Goal: Check status: Check status

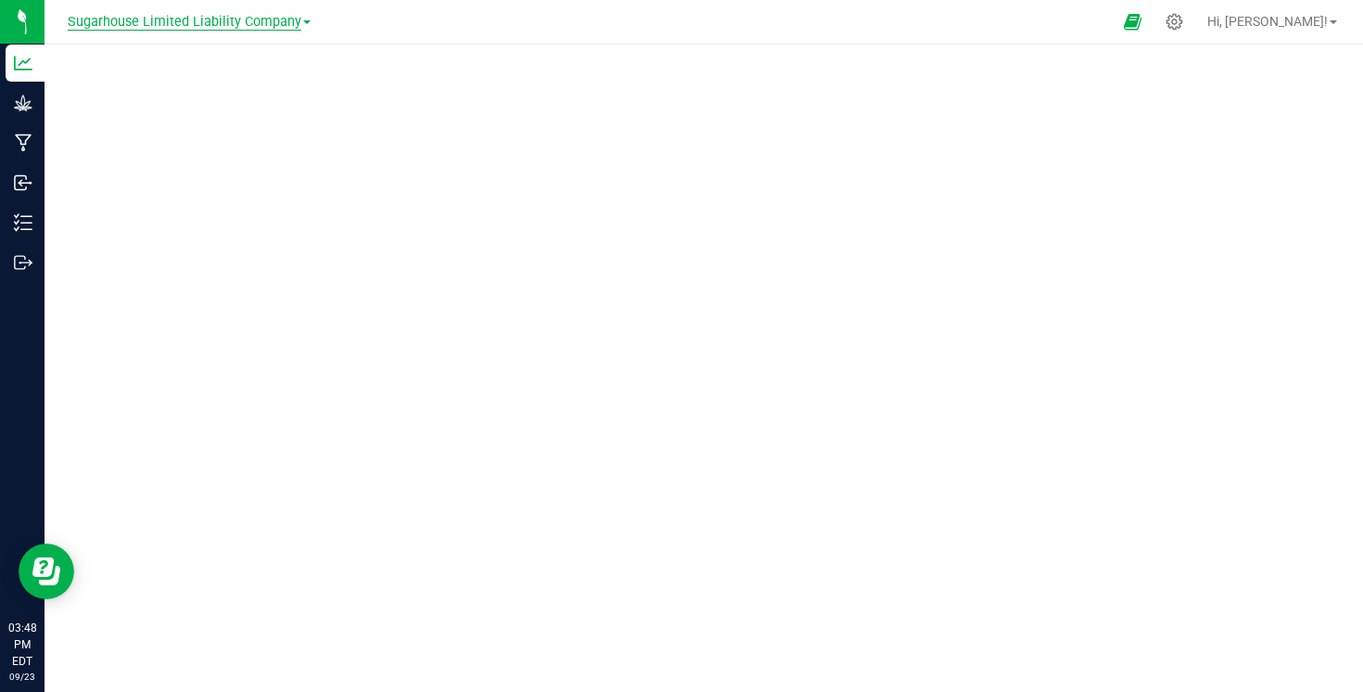
click at [182, 24] on span "Sugarhouse Limited Liability Company" at bounding box center [185, 22] width 234 height 17
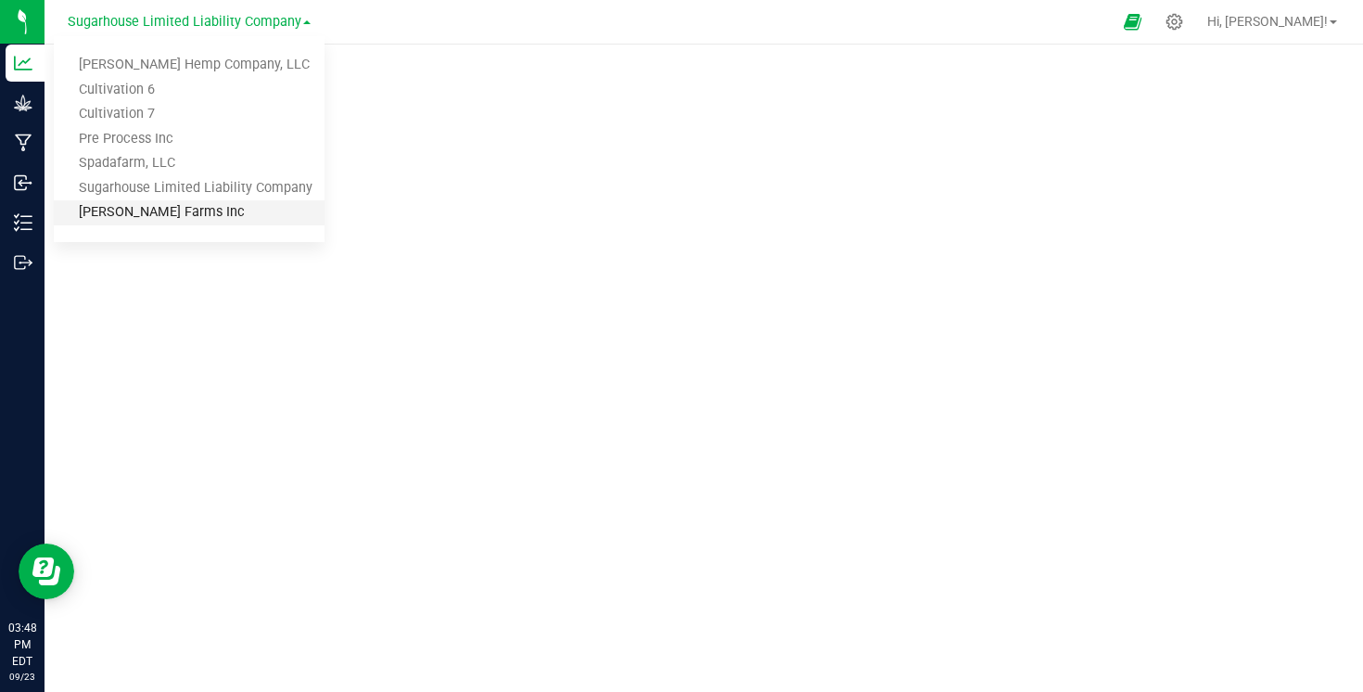
click at [152, 214] on link "[PERSON_NAME] Farms Inc" at bounding box center [189, 212] width 271 height 25
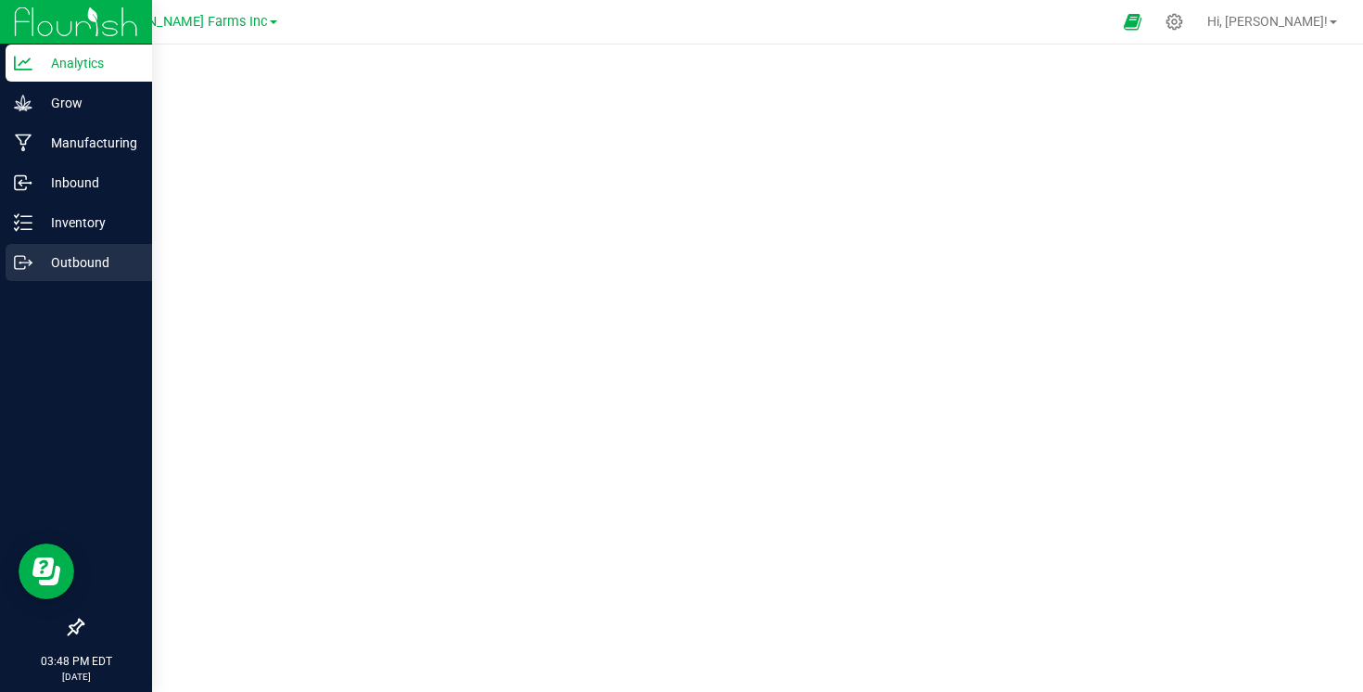
click at [81, 268] on p "Outbound" at bounding box center [87, 262] width 111 height 22
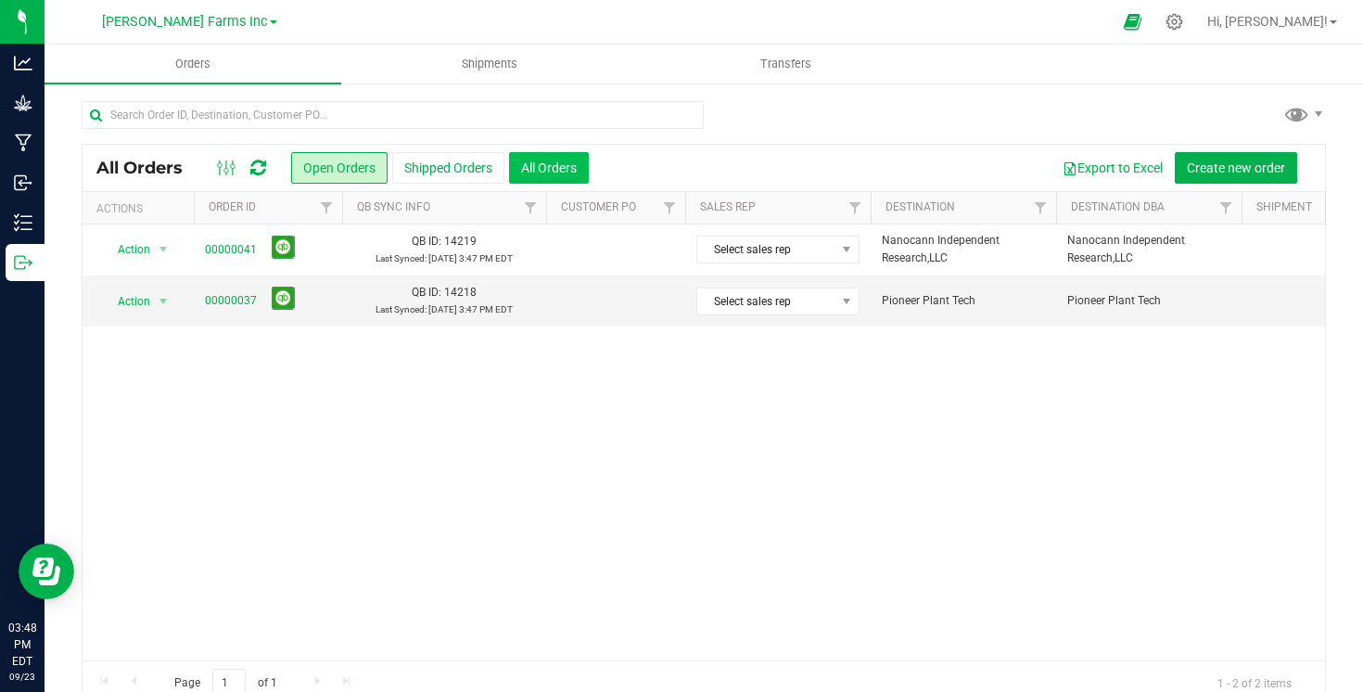
click at [559, 164] on button "All Orders" at bounding box center [549, 168] width 80 height 32
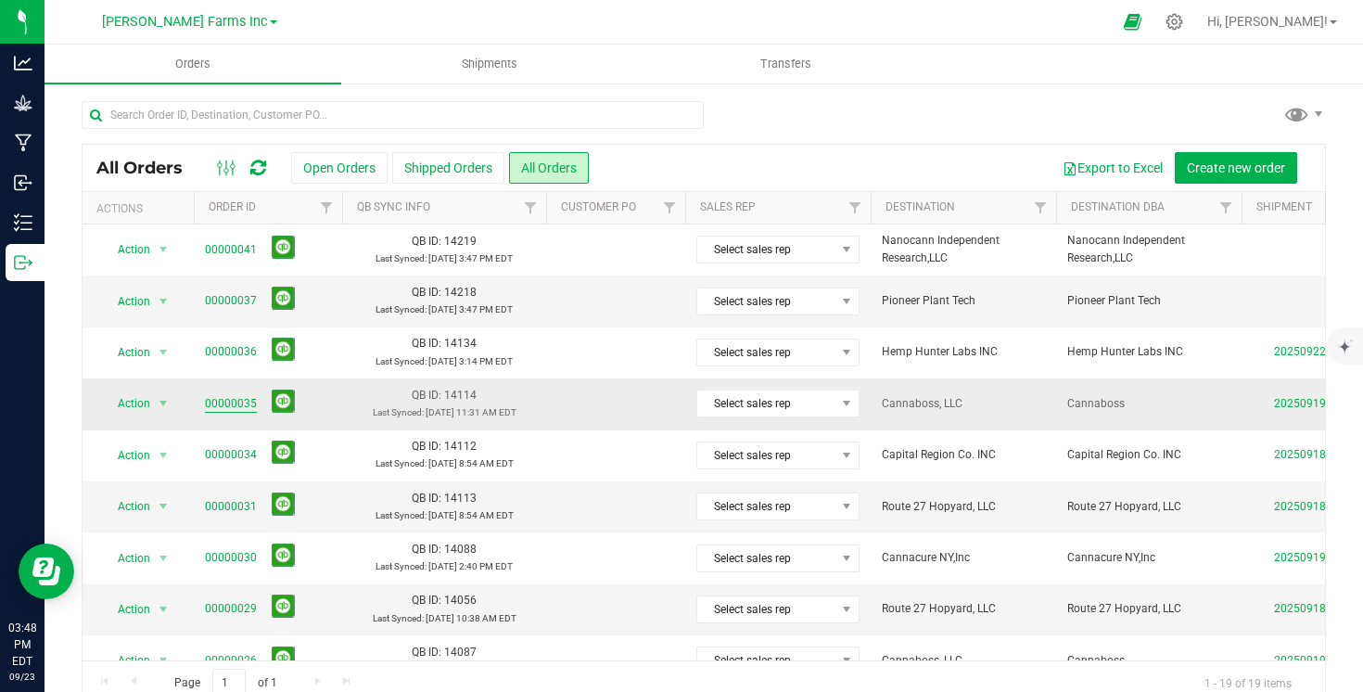
click at [243, 403] on link "00000035" at bounding box center [231, 404] width 52 height 18
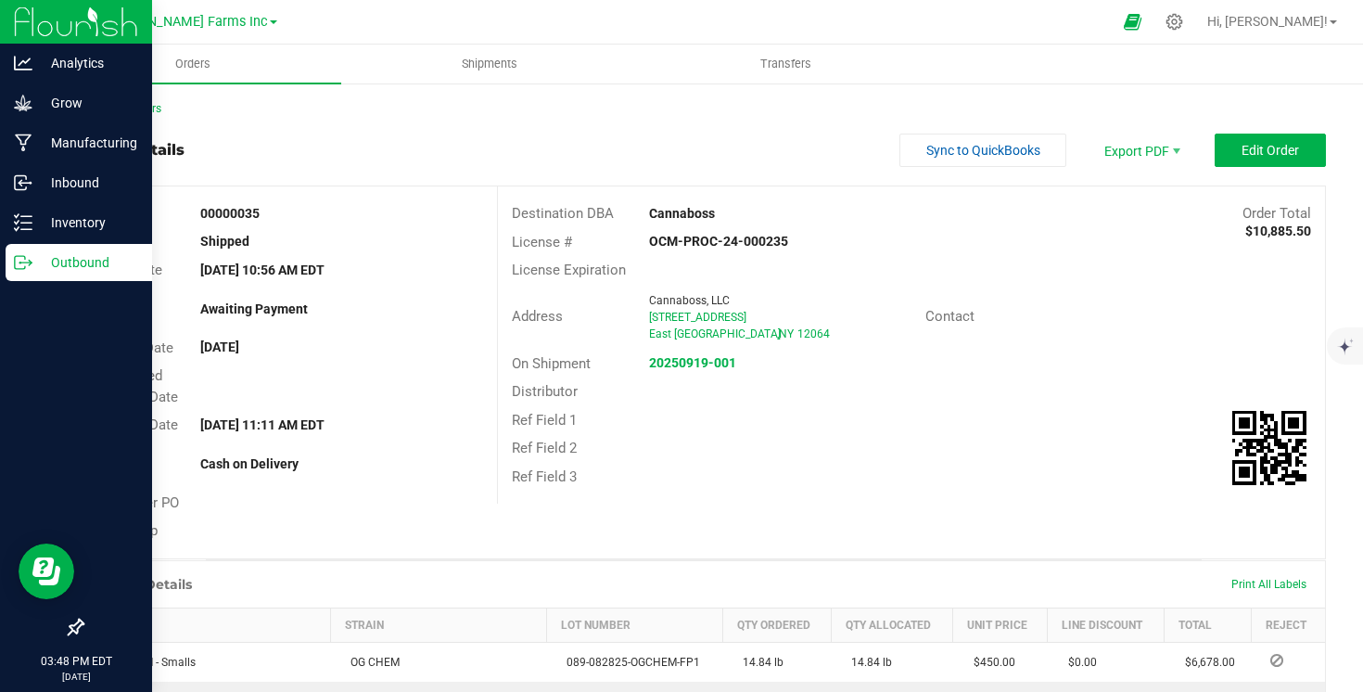
click at [70, 261] on p "Outbound" at bounding box center [87, 262] width 111 height 22
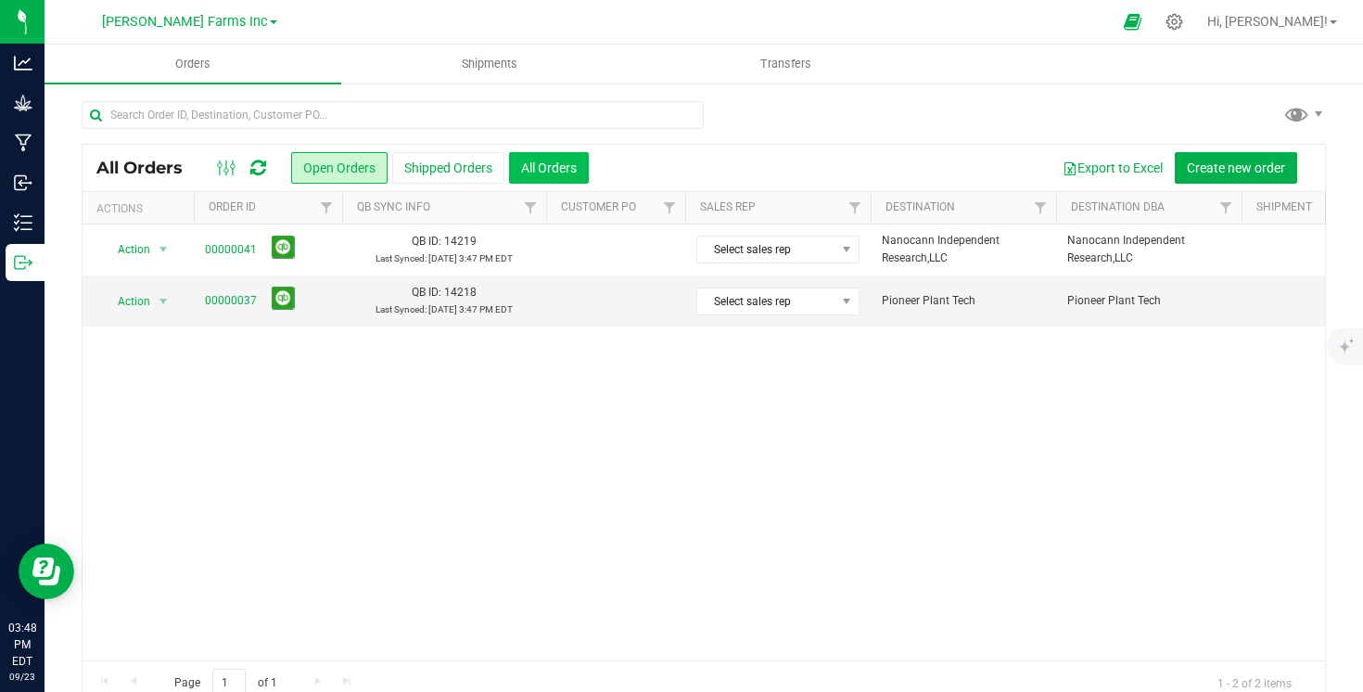
click at [535, 167] on button "All Orders" at bounding box center [549, 168] width 80 height 32
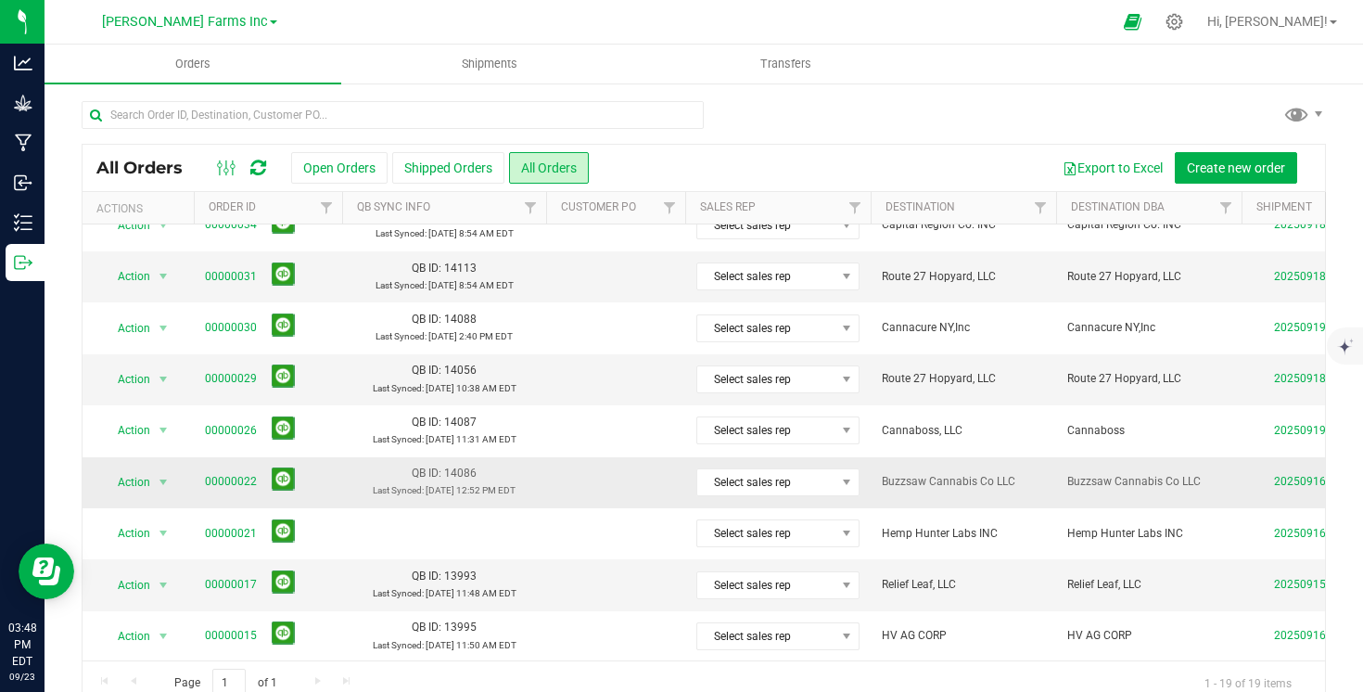
scroll to position [232, 0]
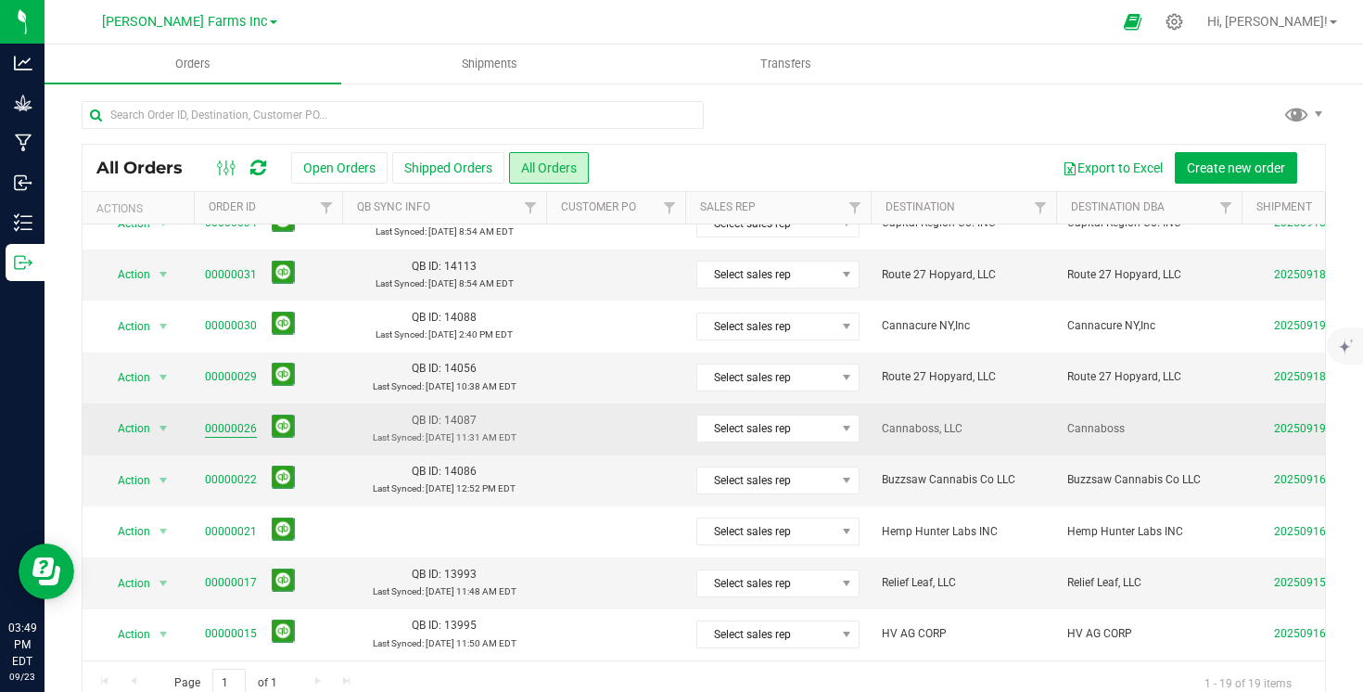
click at [240, 428] on link "00000026" at bounding box center [231, 429] width 52 height 18
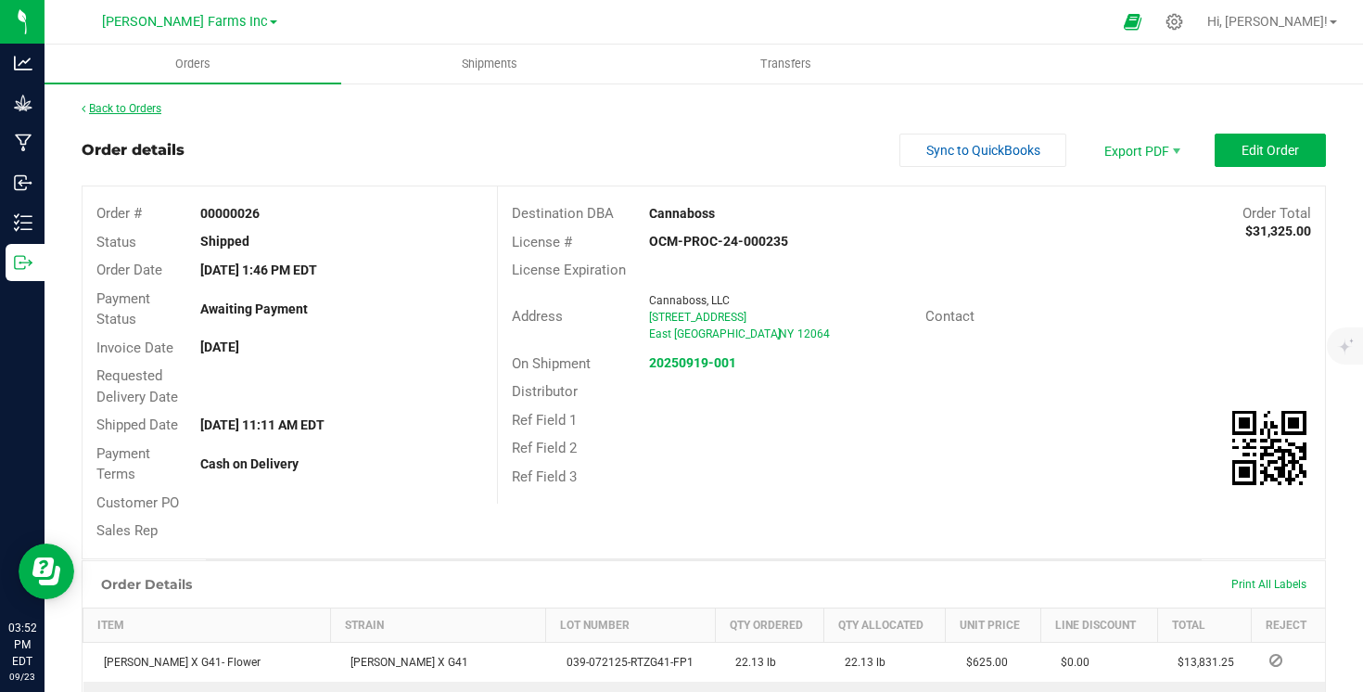
click at [132, 102] on link "Back to Orders" at bounding box center [122, 108] width 80 height 13
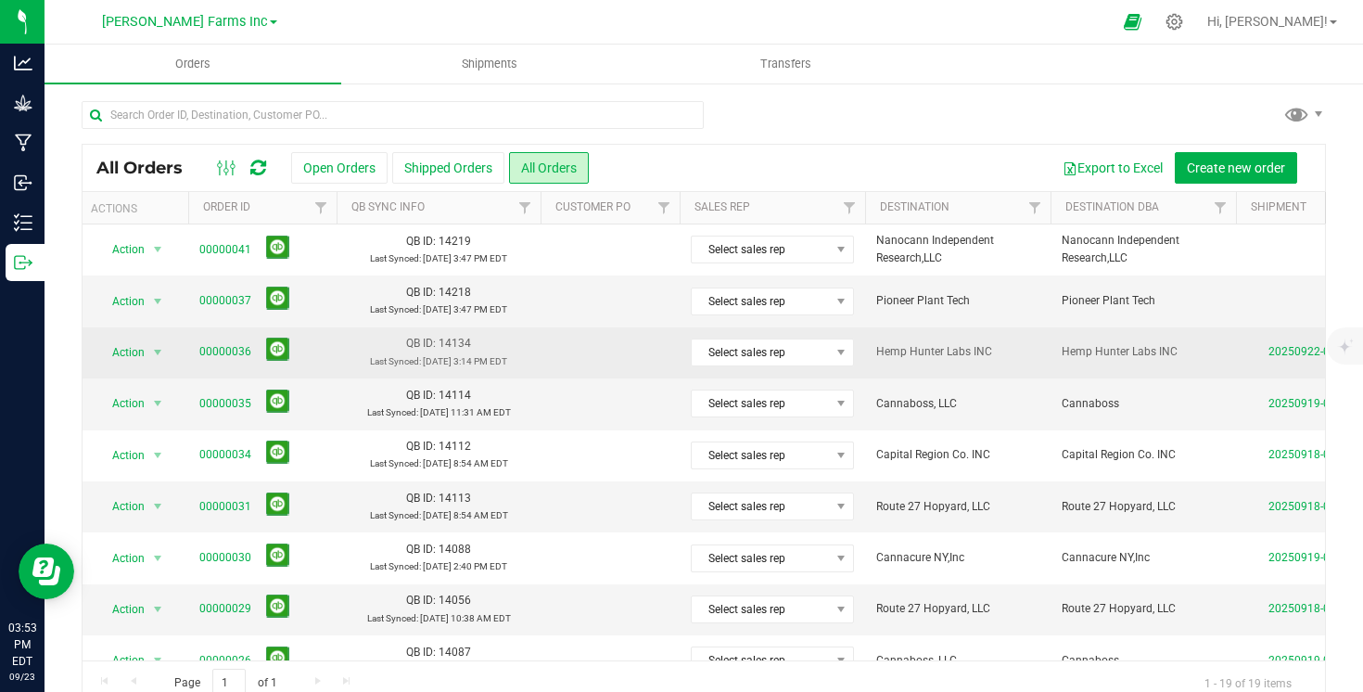
scroll to position [0, 7]
click at [221, 349] on link "00000036" at bounding box center [224, 352] width 52 height 18
